Goal: Task Accomplishment & Management: Complete application form

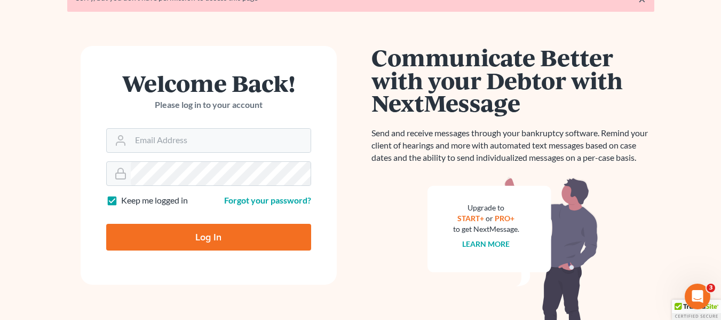
scroll to position [66, 0]
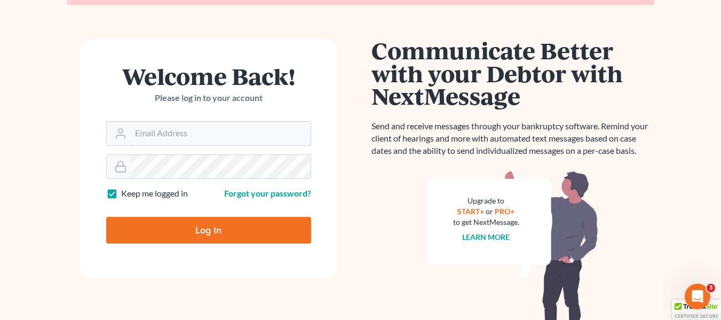
type input "[EMAIL_ADDRESS][DOMAIN_NAME]"
click at [258, 229] on input "Log In" at bounding box center [208, 230] width 205 height 27
type input "Thinking..."
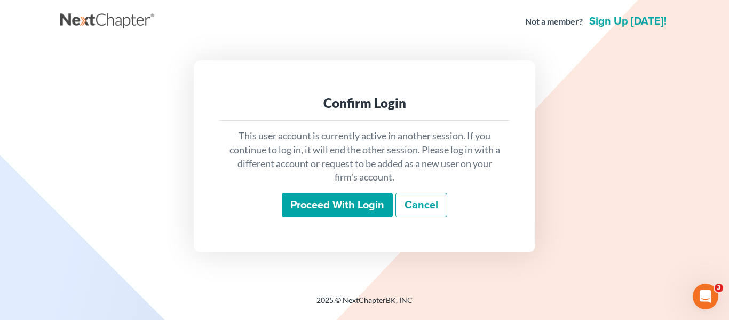
click at [345, 201] on input "Proceed with login" at bounding box center [337, 205] width 111 height 25
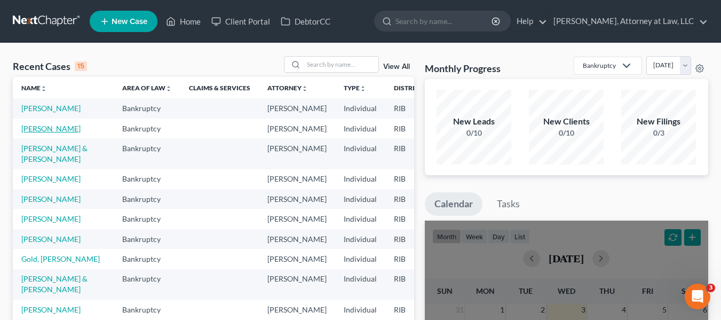
click at [24, 133] on link "[PERSON_NAME]" at bounding box center [50, 128] width 59 height 9
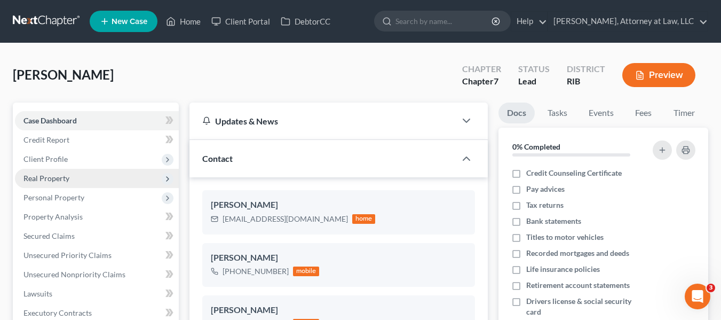
click at [37, 178] on span "Real Property" at bounding box center [46, 178] width 46 height 9
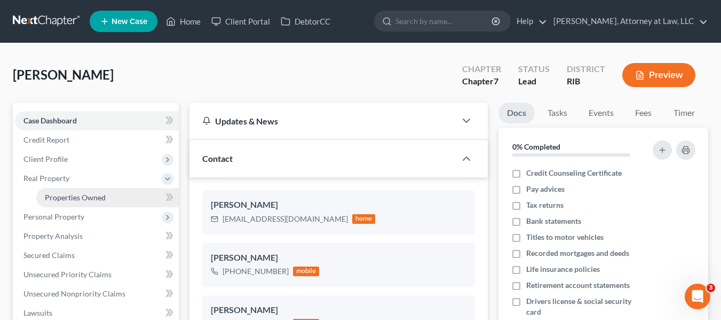
click at [70, 201] on span "Properties Owned" at bounding box center [75, 197] width 61 height 9
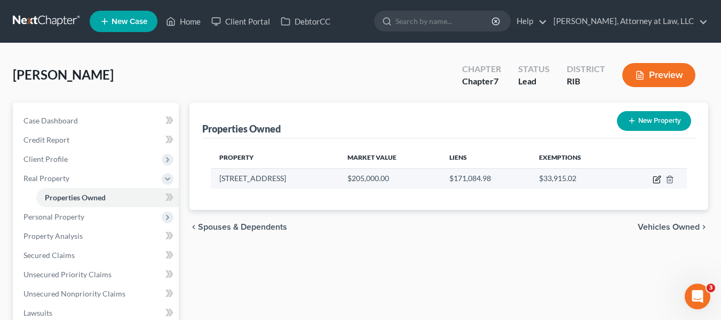
click at [657, 178] on icon "button" at bounding box center [658, 178] width 5 height 5
select select "41"
select select "0"
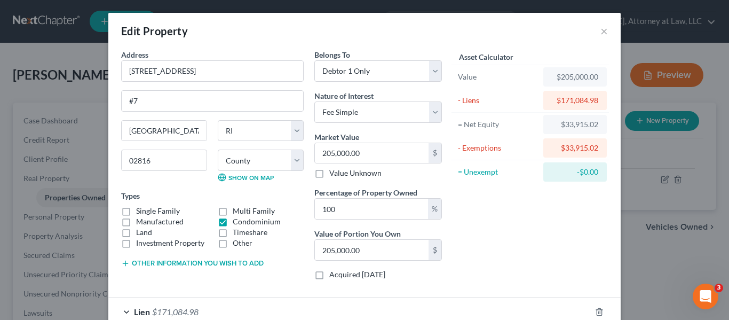
click at [559, 75] on div "$205,000.00" at bounding box center [575, 77] width 46 height 11
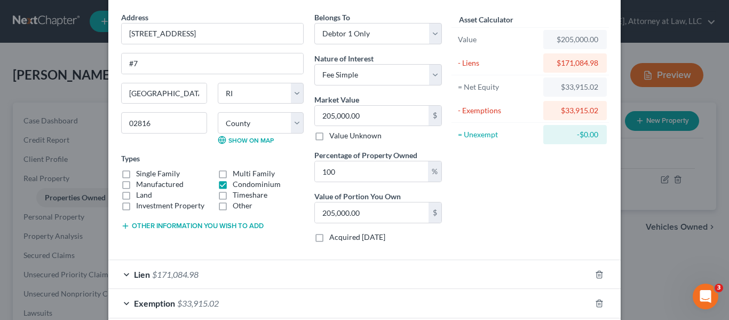
scroll to position [38, 0]
click at [328, 116] on input "205,000.00" at bounding box center [372, 115] width 114 height 20
type input "25,000.00"
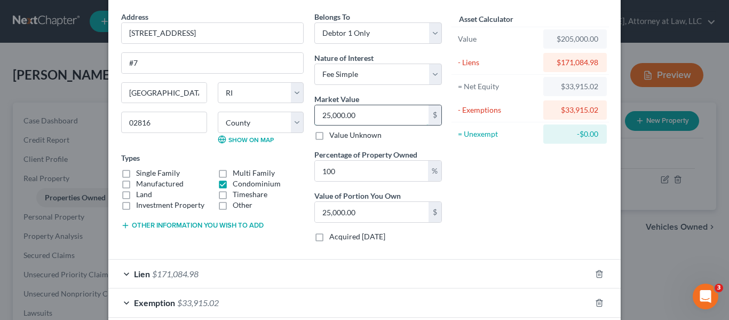
type input "225,000.00"
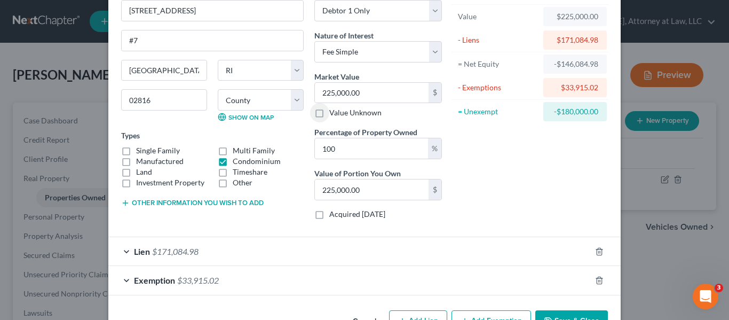
scroll to position [94, 0]
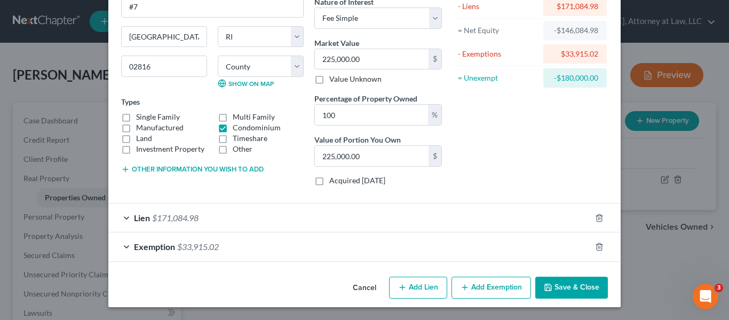
click at [459, 248] on div "Exemption $33,915.02" at bounding box center [349, 246] width 483 height 28
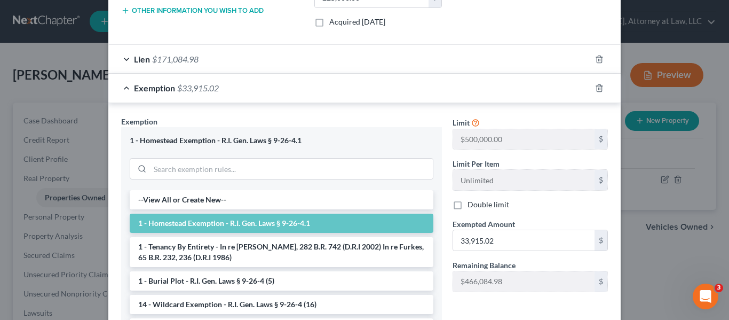
scroll to position [270, 0]
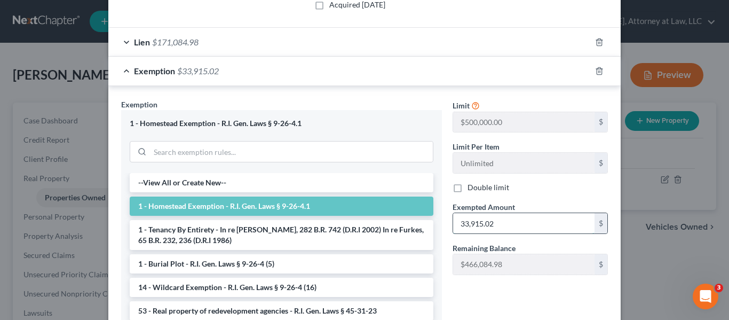
click at [463, 227] on input "33,915.02" at bounding box center [523, 223] width 141 height 20
click at [461, 223] on input "33,915.02" at bounding box center [523, 223] width 141 height 20
type input "53,915.02"
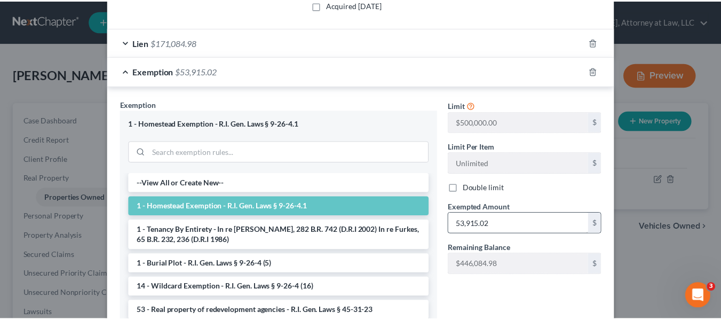
scroll to position [370, 0]
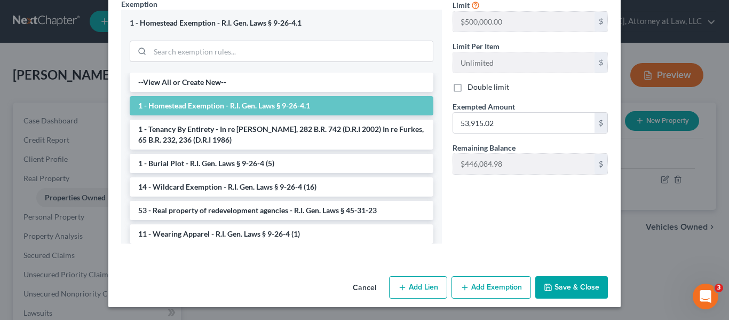
click at [572, 294] on button "Save & Close" at bounding box center [571, 287] width 73 height 22
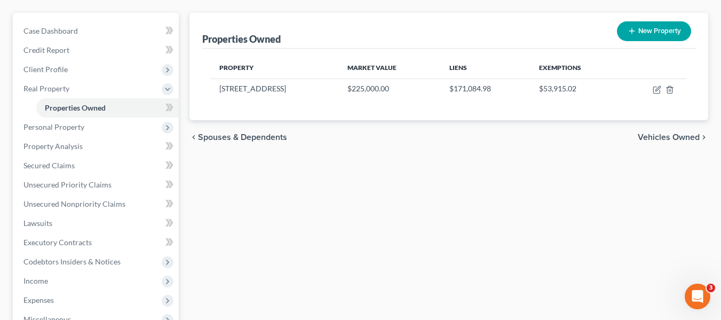
scroll to position [103, 0]
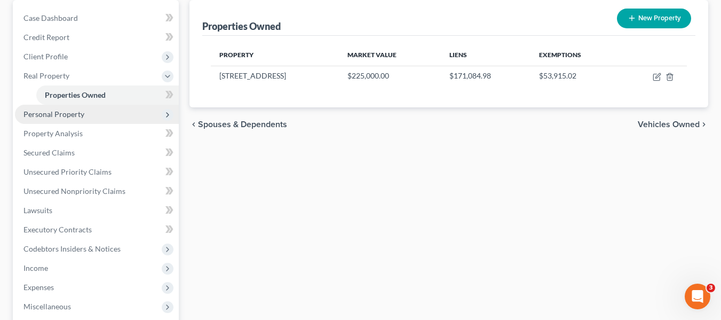
click at [39, 119] on span "Personal Property" at bounding box center [97, 114] width 164 height 19
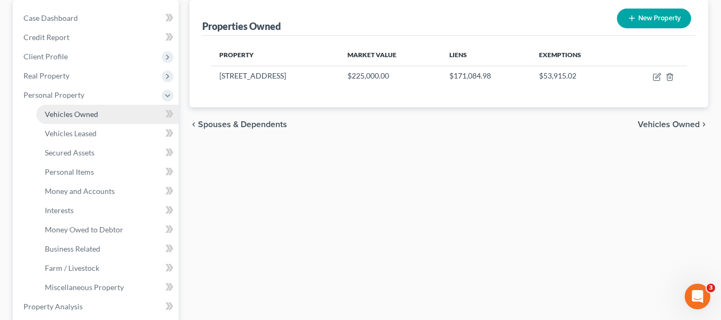
click at [61, 115] on span "Vehicles Owned" at bounding box center [71, 113] width 53 height 9
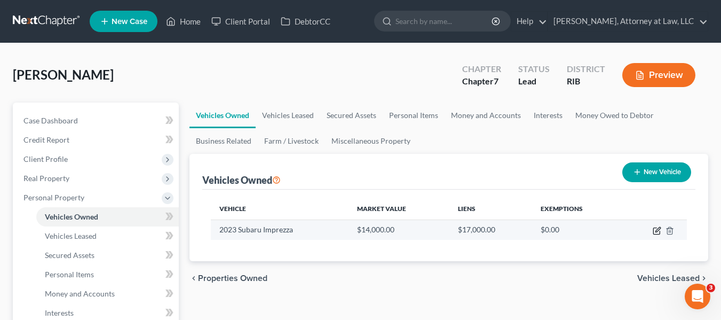
click at [654, 231] on icon "button" at bounding box center [656, 231] width 6 height 6
select select "0"
select select "3"
select select "2"
select select "0"
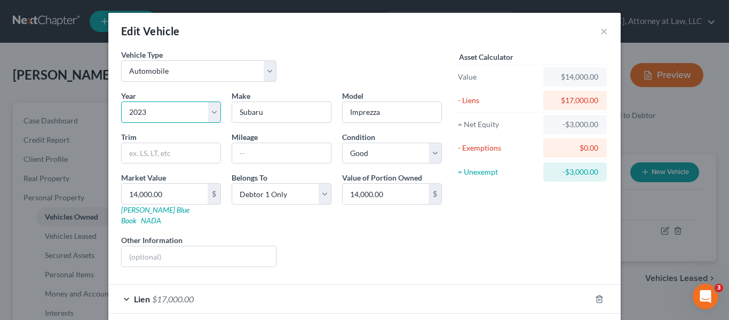
click at [151, 114] on select "Select 2026 2025 2024 2023 2022 2021 2020 2019 2018 2017 2016 2015 2014 2013 20…" at bounding box center [171, 111] width 100 height 21
select select "2"
click at [121, 101] on select "Select 2026 2025 2024 2023 2022 2021 2020 2019 2018 2017 2016 2015 2014 2013 20…" at bounding box center [171, 111] width 100 height 21
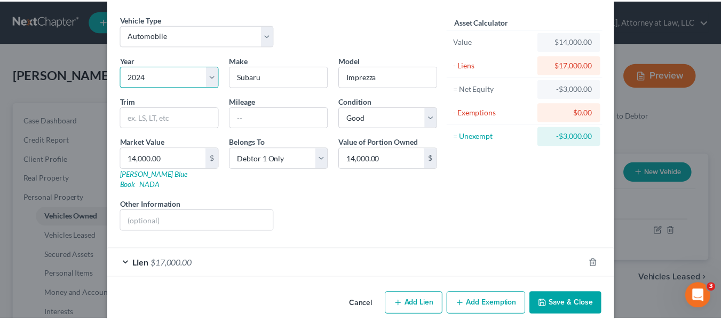
scroll to position [42, 0]
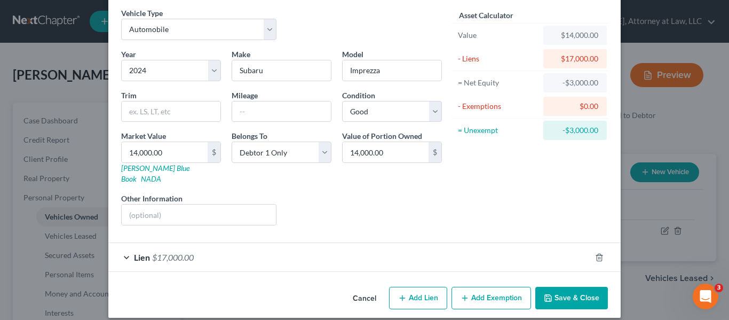
click at [559, 292] on button "Save & Close" at bounding box center [571, 298] width 73 height 22
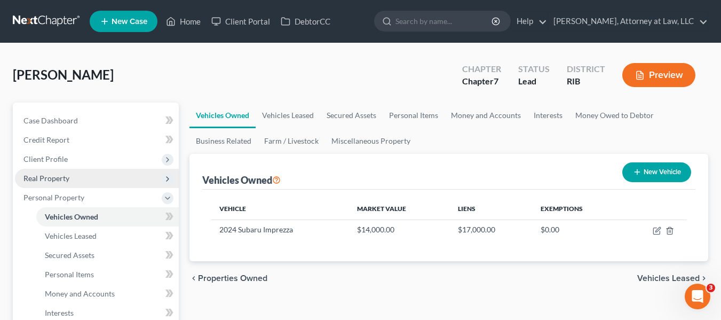
click at [35, 182] on span "Real Property" at bounding box center [46, 178] width 46 height 9
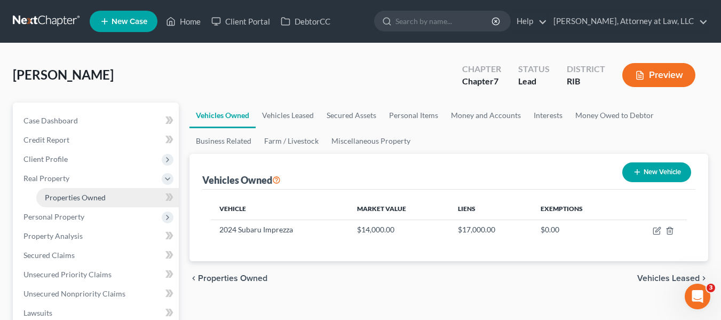
click at [59, 202] on link "Properties Owned" at bounding box center [107, 197] width 143 height 19
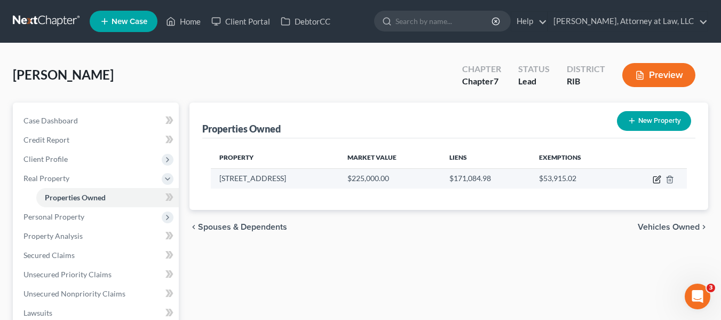
click at [655, 180] on icon "button" at bounding box center [657, 179] width 9 height 9
select select "41"
select select "1"
select select "0"
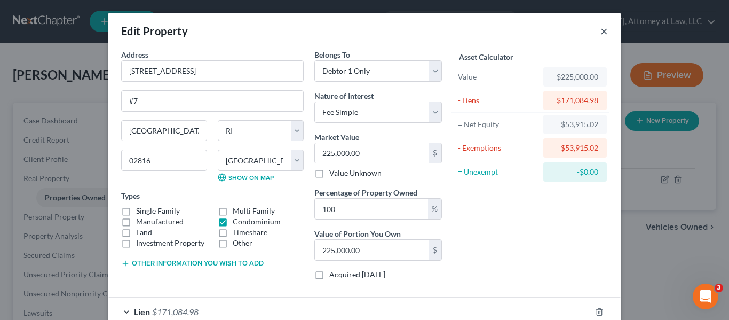
click at [601, 36] on button "×" at bounding box center [604, 31] width 7 height 13
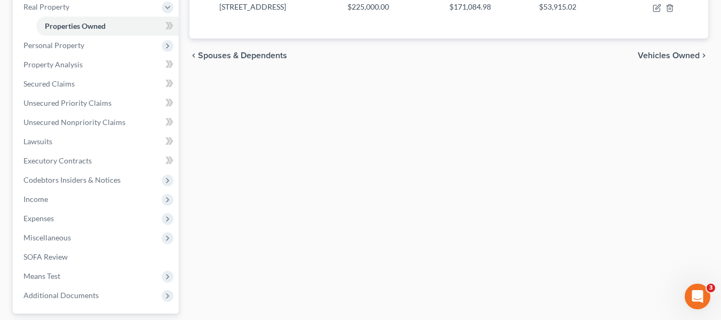
scroll to position [267, 0]
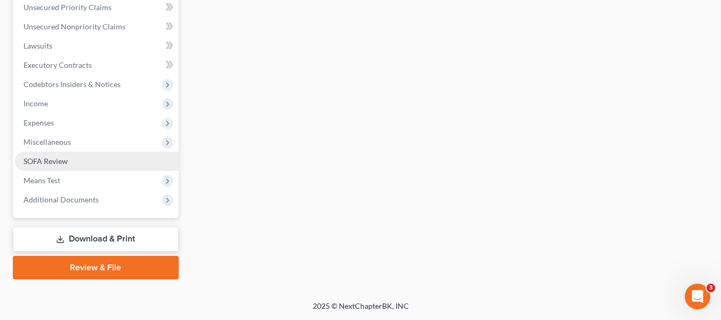
click at [43, 164] on span "SOFA Review" at bounding box center [45, 160] width 44 height 9
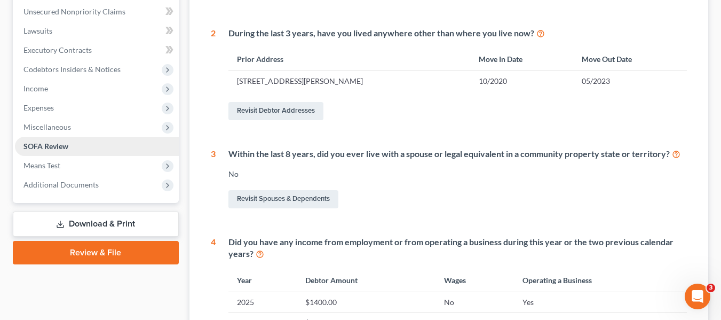
scroll to position [271, 0]
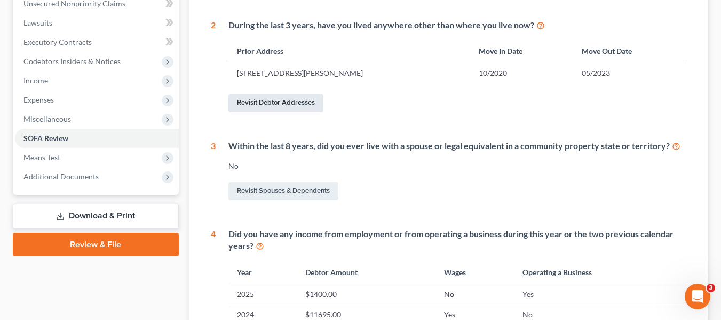
click at [283, 104] on link "Revisit Debtor Addresses" at bounding box center [275, 103] width 95 height 18
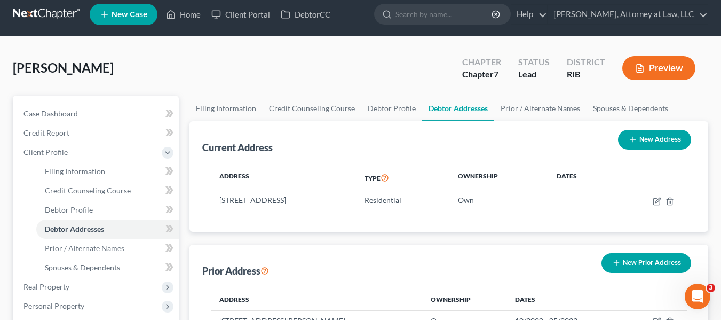
scroll to position [8, 0]
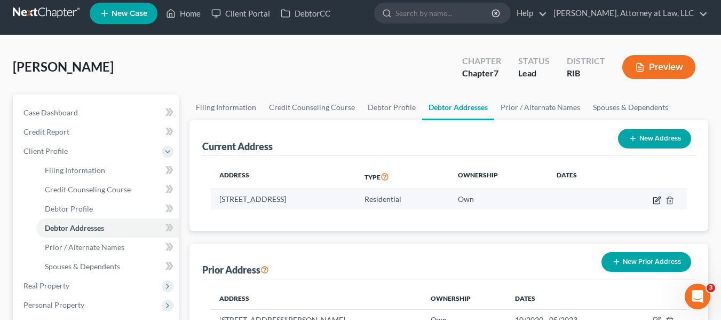
click at [655, 200] on icon "button" at bounding box center [657, 200] width 9 height 9
select select "41"
select select "1"
select select "0"
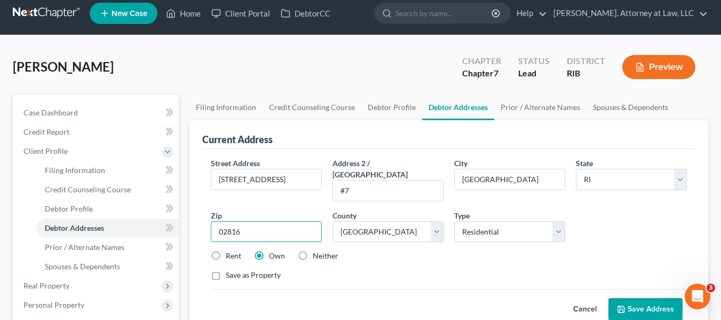
click at [285, 222] on input "02816" at bounding box center [266, 231] width 111 height 21
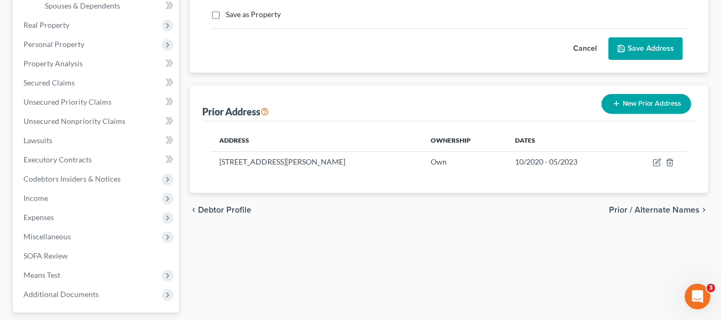
scroll to position [269, 0]
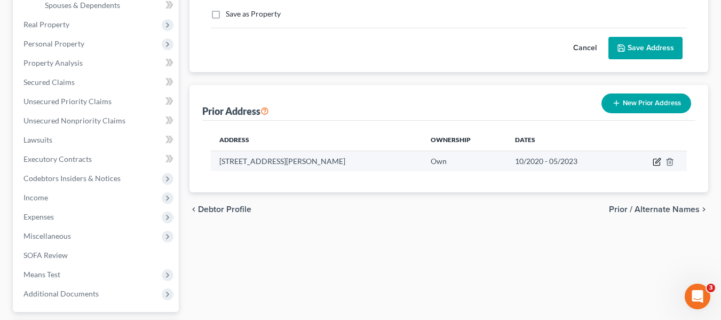
click at [659, 158] on icon "button" at bounding box center [658, 160] width 5 height 5
select select "41"
select select "1"
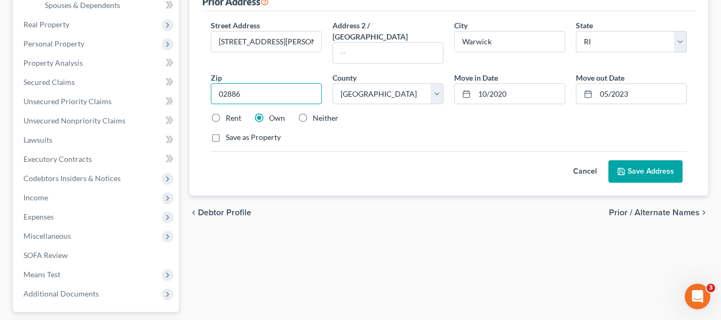
click at [275, 88] on input "02886" at bounding box center [266, 93] width 111 height 21
type input "02888"
click at [628, 160] on button "Save Address" at bounding box center [646, 171] width 74 height 22
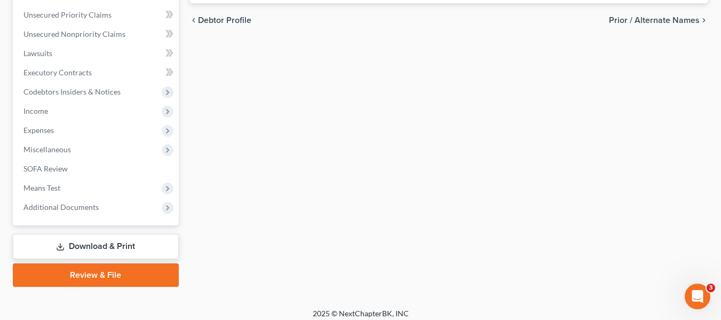
scroll to position [363, 0]
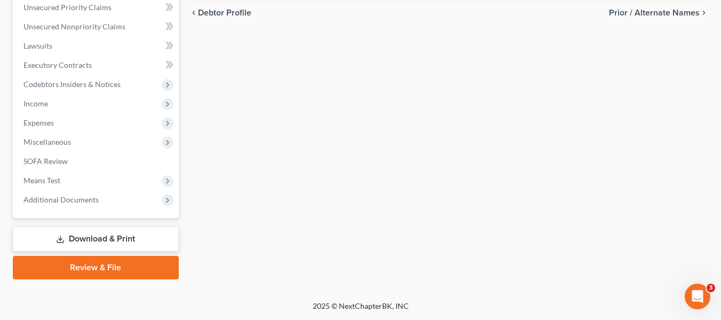
click at [112, 238] on link "Download & Print" at bounding box center [96, 238] width 166 height 25
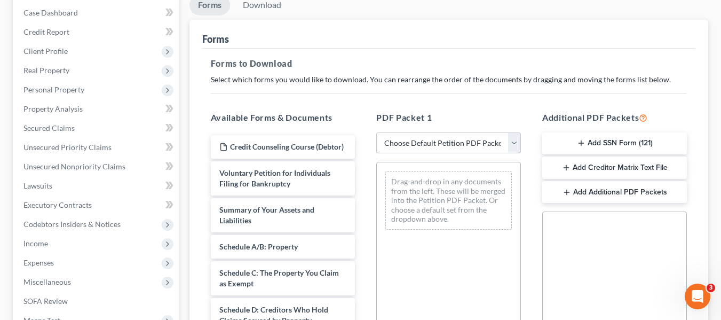
scroll to position [110, 0]
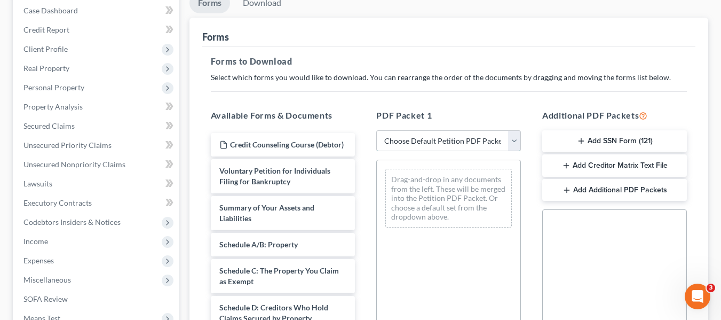
click at [509, 146] on select "Choose Default Petition PDF Packet Complete Bankruptcy Petition (all forms and …" at bounding box center [448, 140] width 145 height 21
select select "0"
click at [376, 130] on select "Choose Default Petition PDF Packet Complete Bankruptcy Petition (all forms and …" at bounding box center [448, 140] width 145 height 21
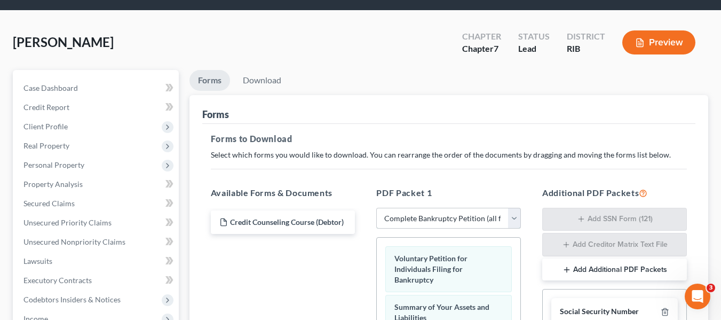
scroll to position [28, 0]
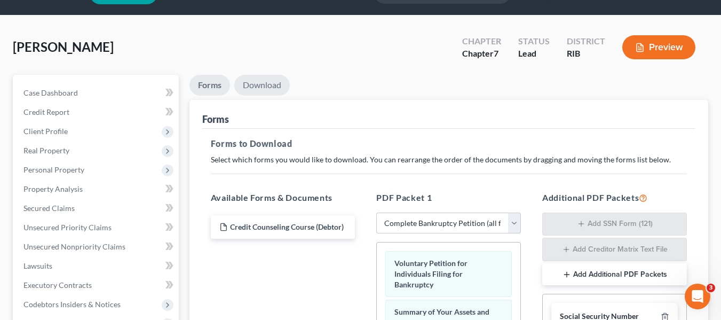
click at [261, 85] on link "Download" at bounding box center [262, 85] width 56 height 21
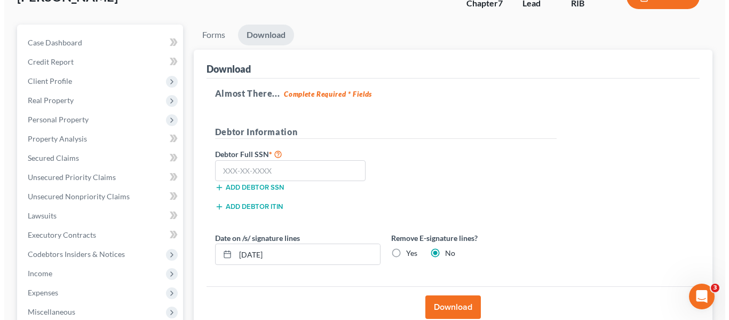
scroll to position [84, 0]
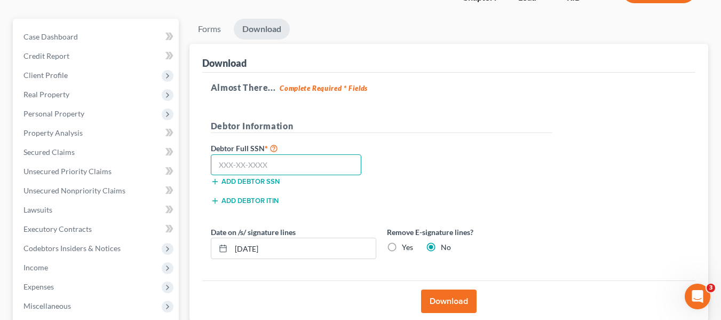
click at [299, 160] on input "text" at bounding box center [286, 164] width 151 height 21
paste input "027-54-1012"
type input "027-54-1012"
click at [449, 301] on button "Download" at bounding box center [449, 300] width 56 height 23
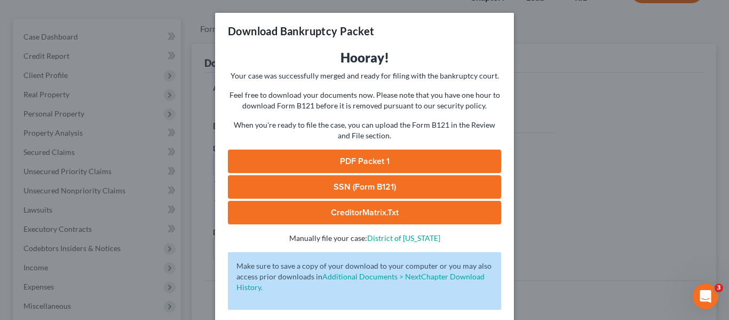
click at [371, 165] on link "PDF Packet 1" at bounding box center [364, 160] width 273 height 23
